Goal: Contribute content: Add original content to the website for others to see

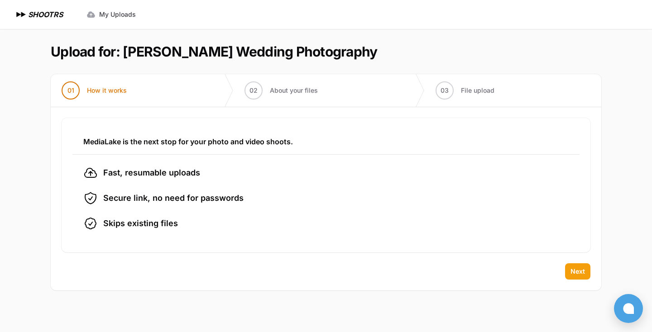
click at [574, 270] on span "Next" at bounding box center [577, 271] width 14 height 9
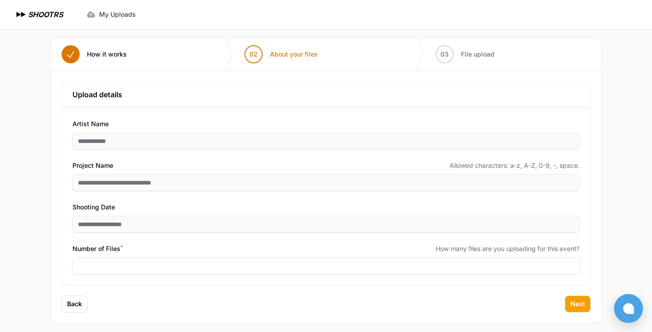
scroll to position [42, 0]
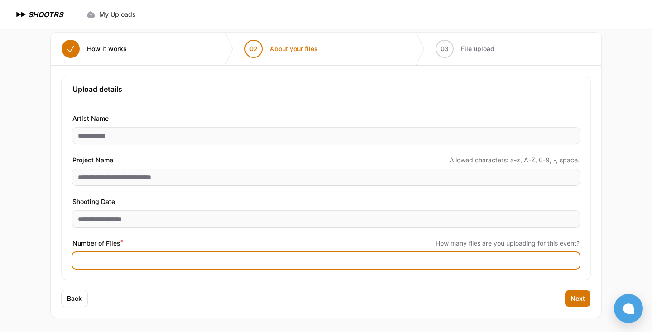
click at [133, 256] on input "Number of Files *" at bounding box center [325, 261] width 507 height 16
type input "****"
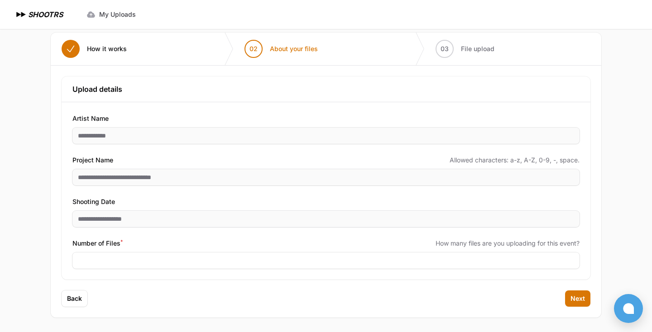
click at [40, 247] on main "Upload for: [PERSON_NAME] Wedding Photography 01 How it works" at bounding box center [326, 159] width 580 height 345
click at [577, 300] on span "Next" at bounding box center [577, 298] width 14 height 9
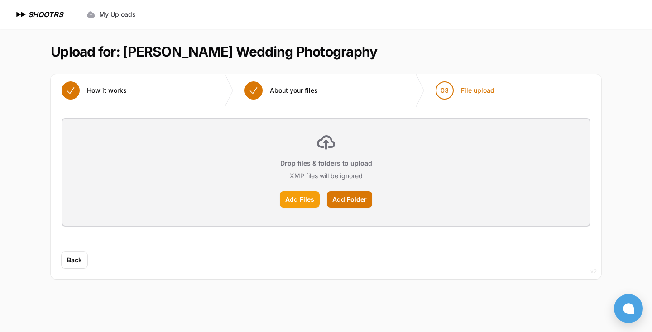
click at [307, 201] on label "Add Files" at bounding box center [300, 200] width 40 height 16
click at [0, 0] on input "Add Files" at bounding box center [0, 0] width 0 height 0
